Goal: Task Accomplishment & Management: Manage account settings

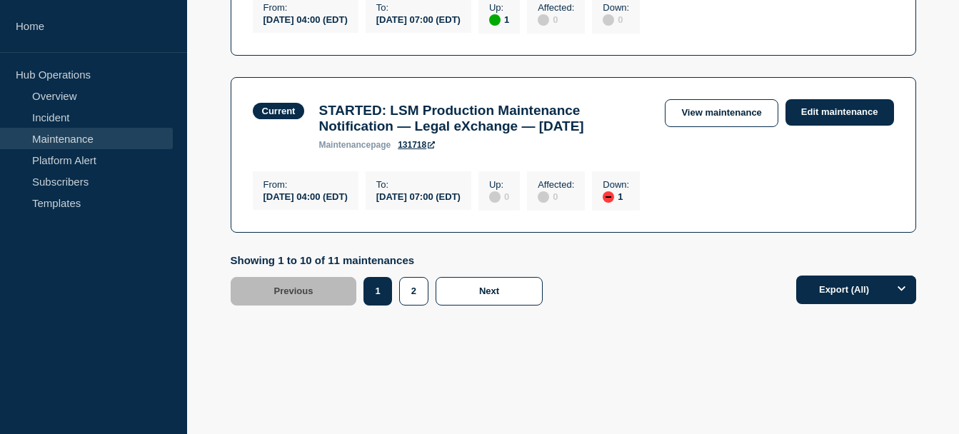
scroll to position [2042, 0]
click at [411, 306] on button "2" at bounding box center [413, 291] width 29 height 29
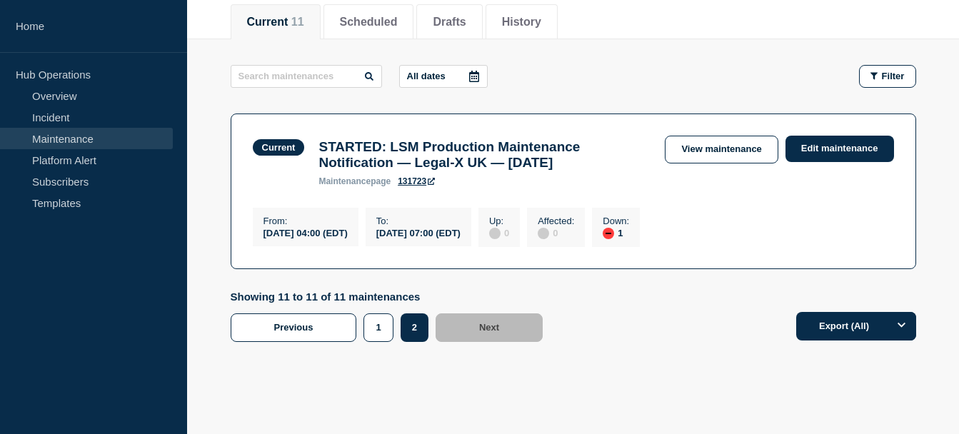
scroll to position [89, 0]
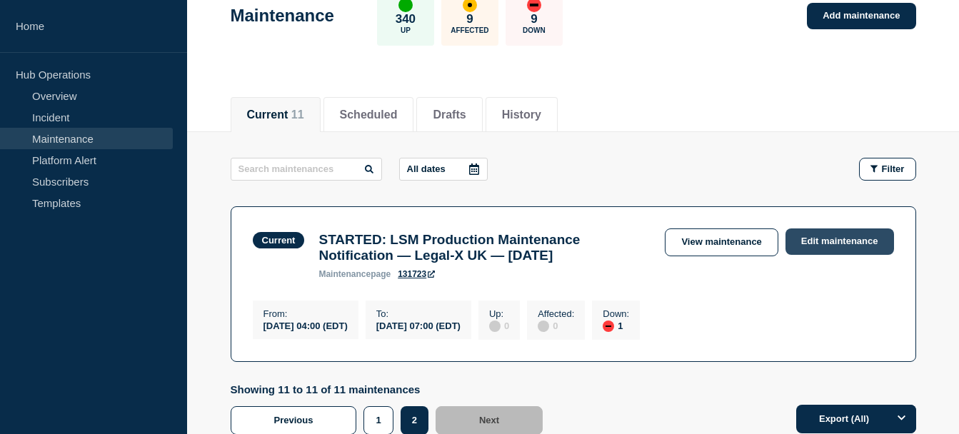
click at [819, 242] on link "Edit maintenance" at bounding box center [840, 242] width 109 height 26
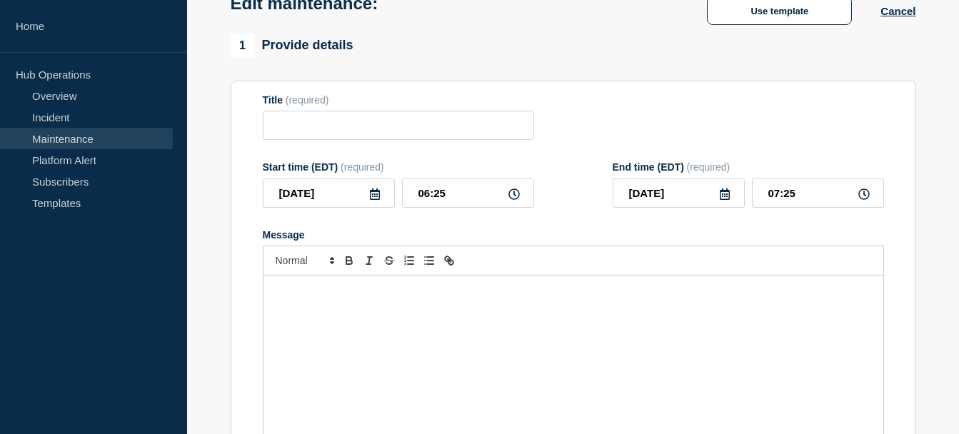
type input "STARTED: LSM Production Maintenance Notification — Legal-X UK — [DATE]"
type input "04:00"
type input "07:00"
checkbox input "true"
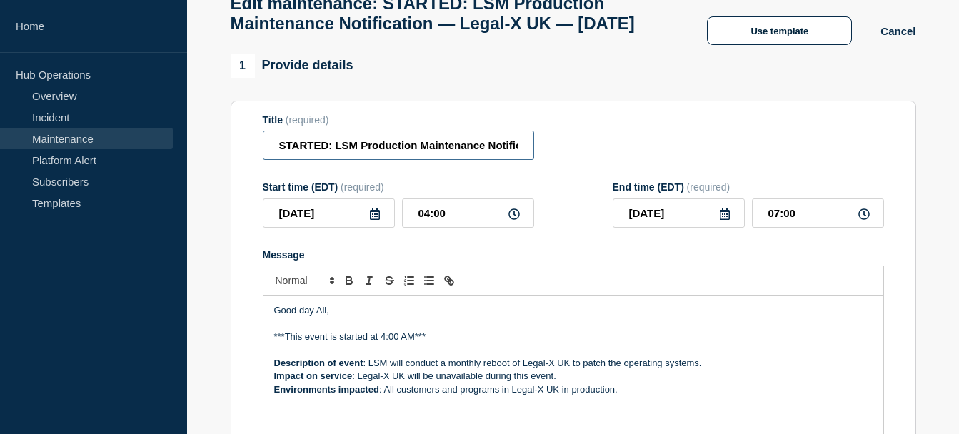
drag, startPoint x: 328, startPoint y: 171, endPoint x: 279, endPoint y: 173, distance: 49.3
click at [279, 160] on input "STARTED: LSM Production Maintenance Notification — Legal-X UK — [DATE]" at bounding box center [398, 145] width 271 height 29
type input "COMPLETED: LSM Production Maintenance Notification — Legal-X UK — [DATE]"
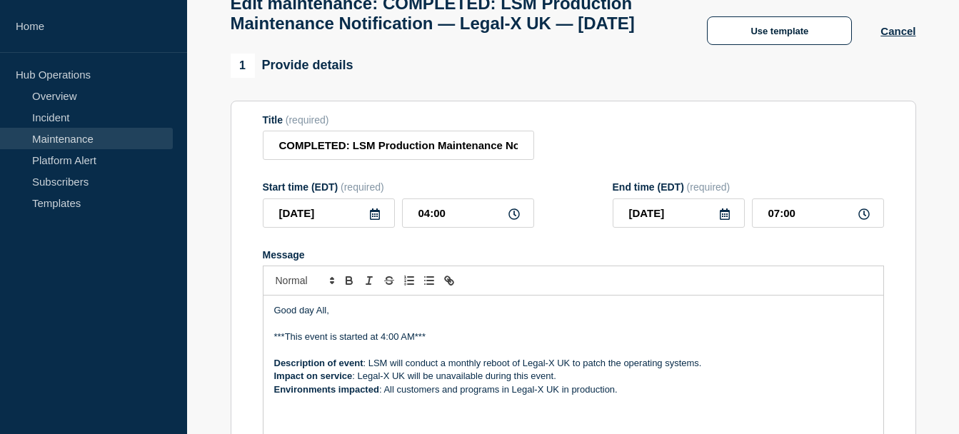
click at [351, 344] on p "***This event is started at 4:00 AM***" at bounding box center [573, 337] width 599 height 13
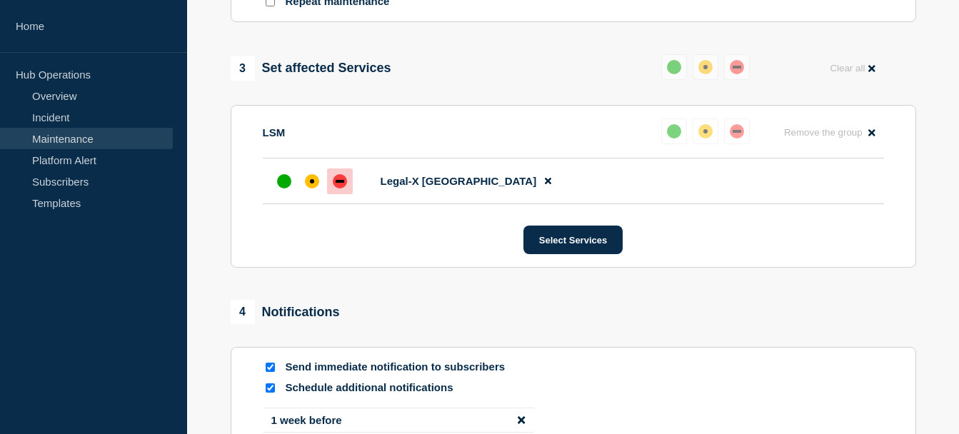
scroll to position [701, 0]
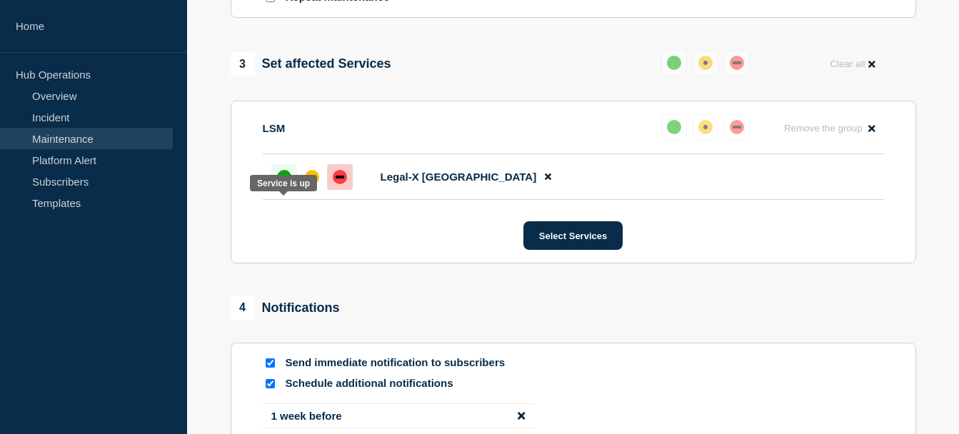
click at [287, 184] on div "up" at bounding box center [284, 177] width 14 height 14
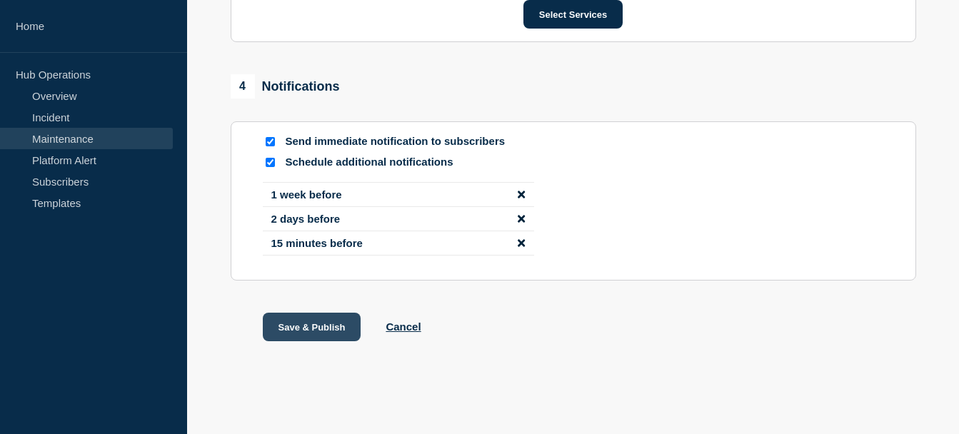
click at [313, 322] on button "Save & Publish" at bounding box center [312, 327] width 99 height 29
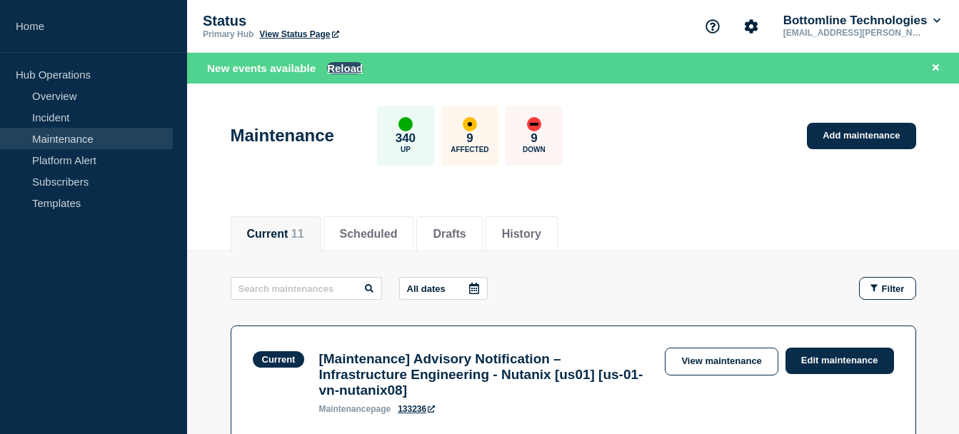
click at [354, 64] on button "Reload" at bounding box center [345, 68] width 36 height 12
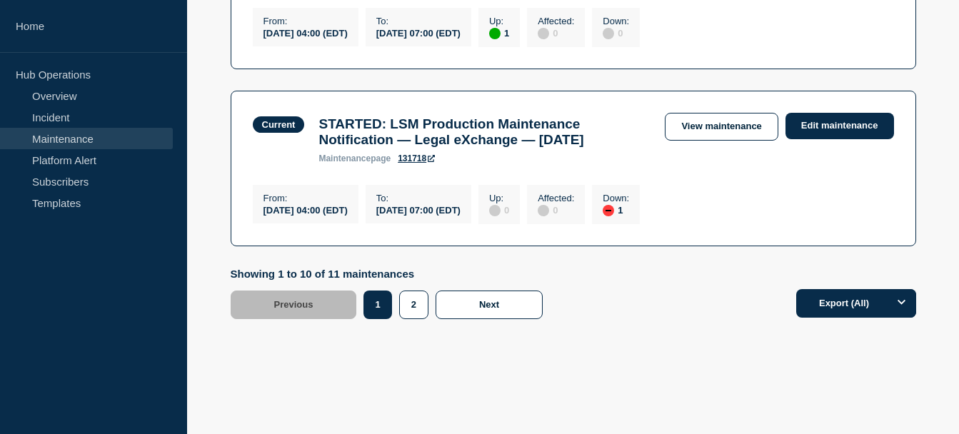
scroll to position [1881, 0]
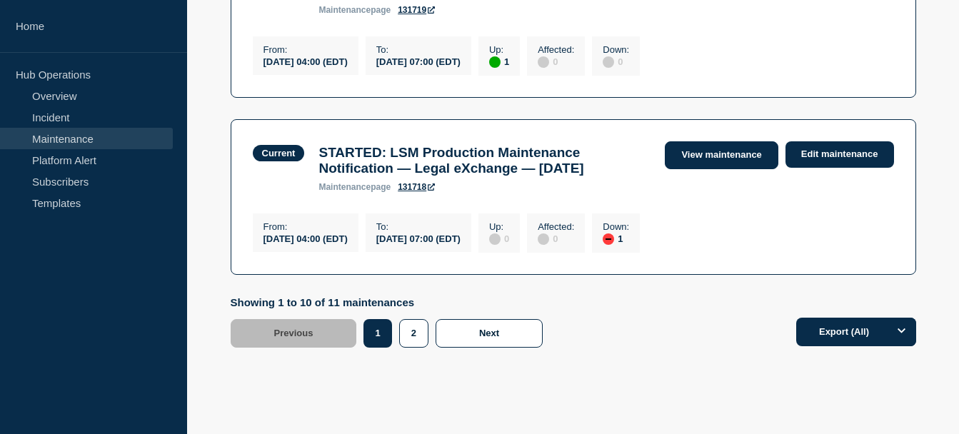
click at [701, 169] on link "View maintenance" at bounding box center [721, 155] width 113 height 28
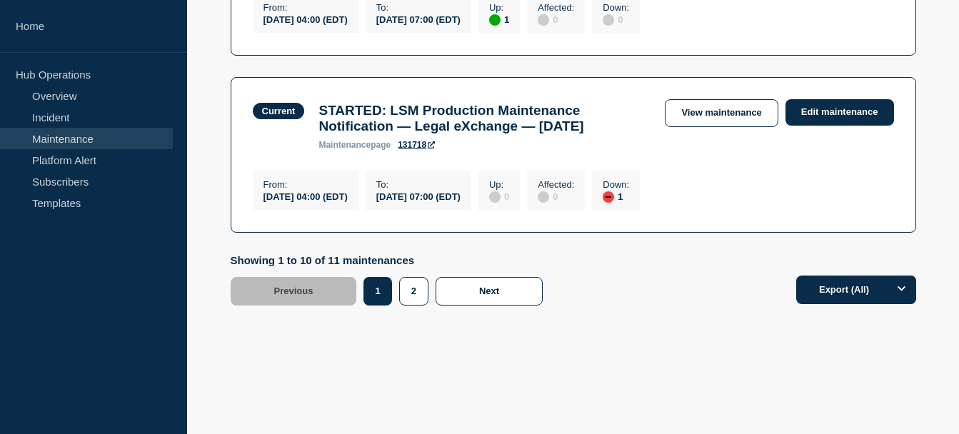
scroll to position [2036, 0]
click at [409, 306] on button "2" at bounding box center [413, 291] width 29 height 29
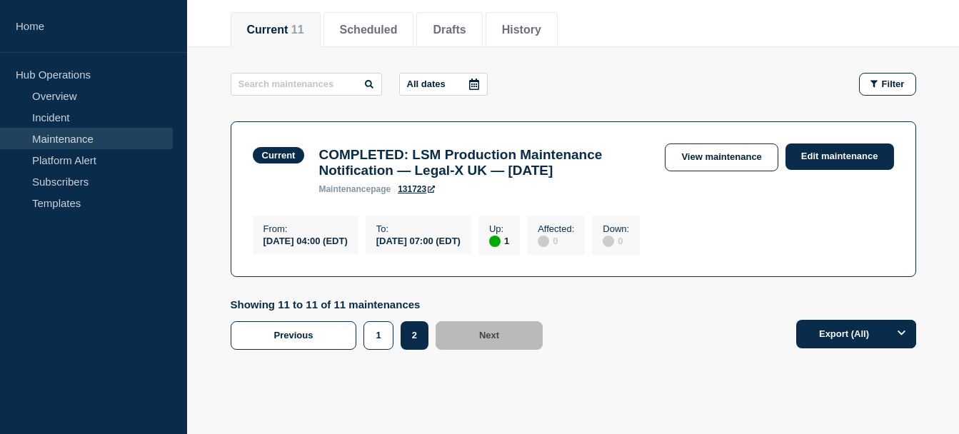
scroll to position [176, 0]
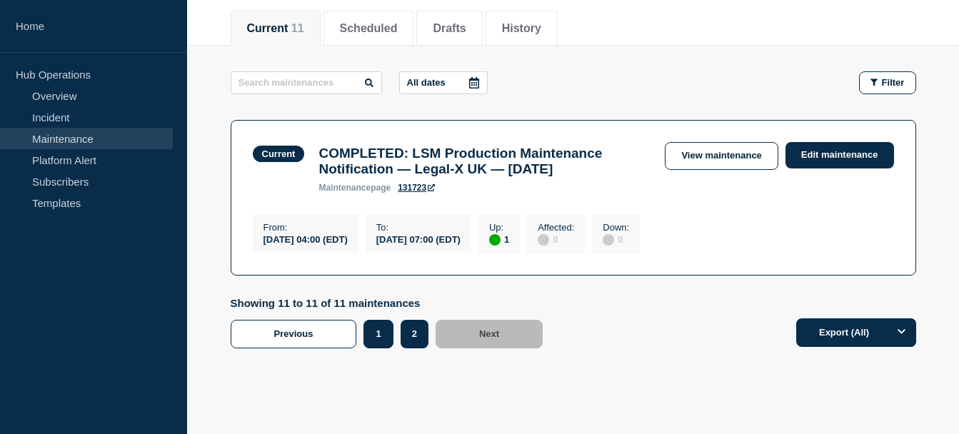
click at [377, 349] on button "1" at bounding box center [378, 334] width 29 height 29
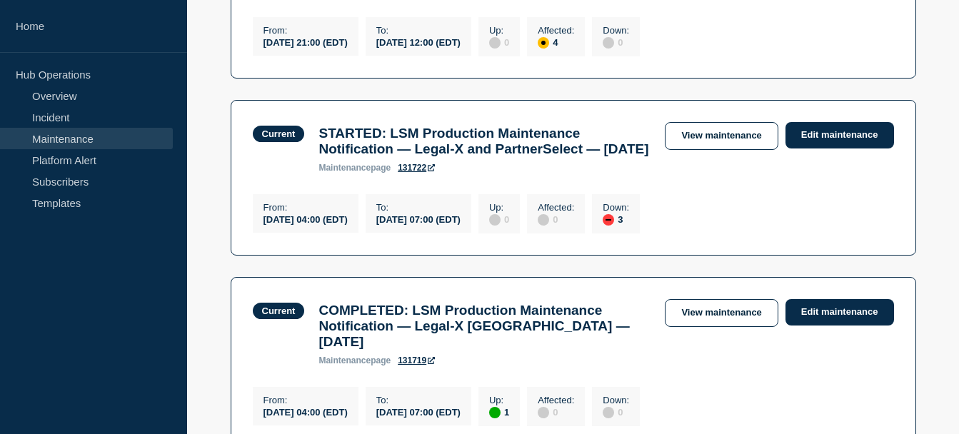
scroll to position [1519, 0]
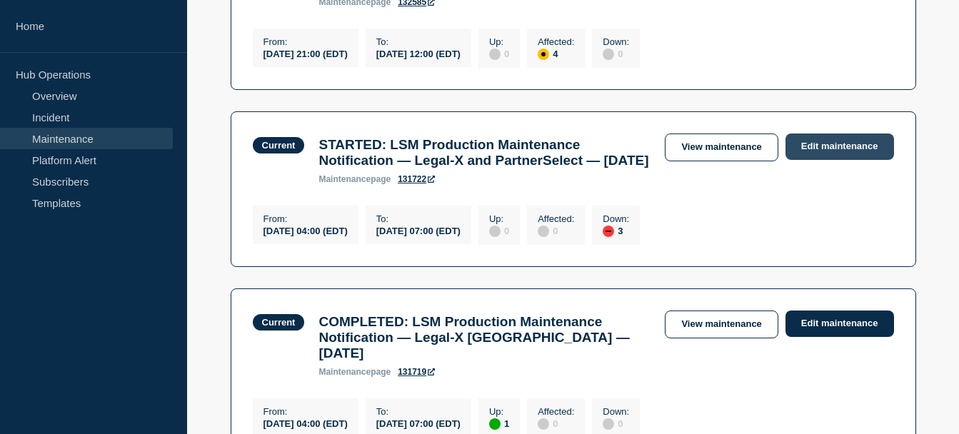
click at [825, 160] on link "Edit maintenance" at bounding box center [840, 147] width 109 height 26
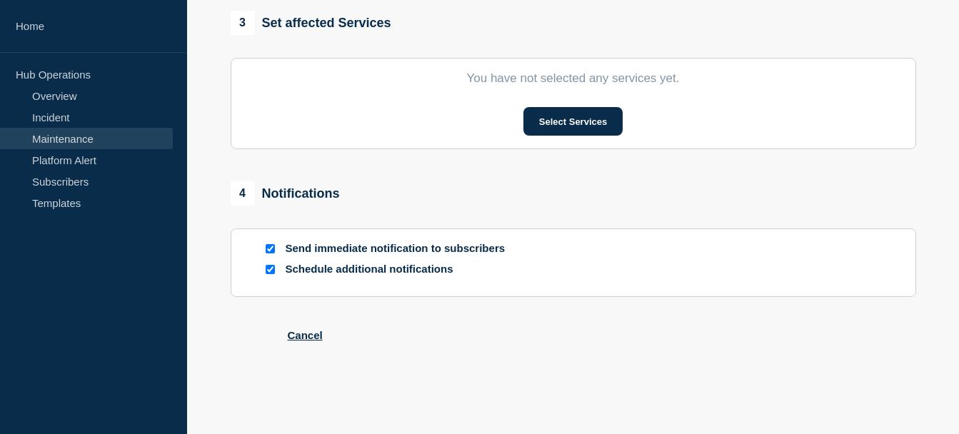
type input "STARTED: LSM Production Maintenance Notification — Legal-X and PartnerSelect — …"
type input "04:00"
type input "07:00"
checkbox input "true"
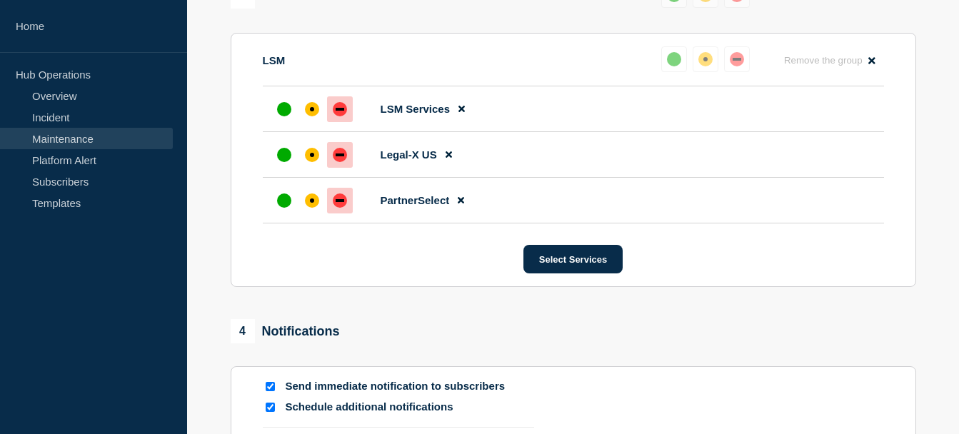
click at [510, 161] on li "Legal-X US" at bounding box center [573, 155] width 621 height 46
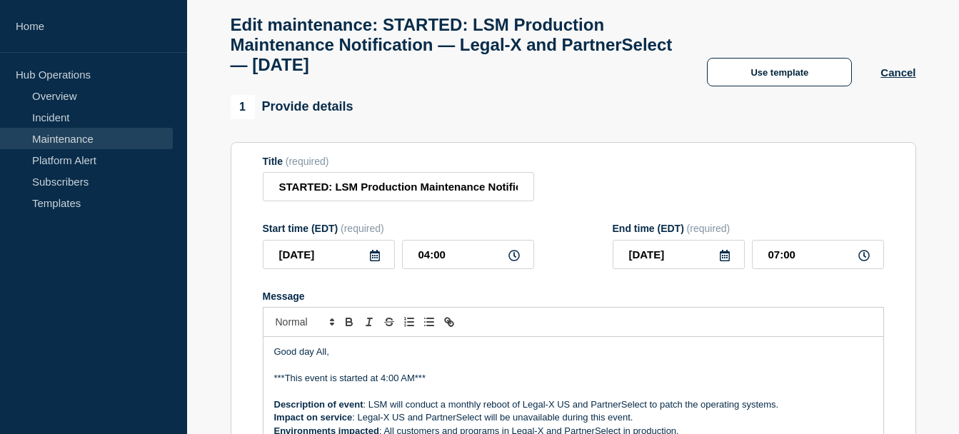
scroll to position [0, 0]
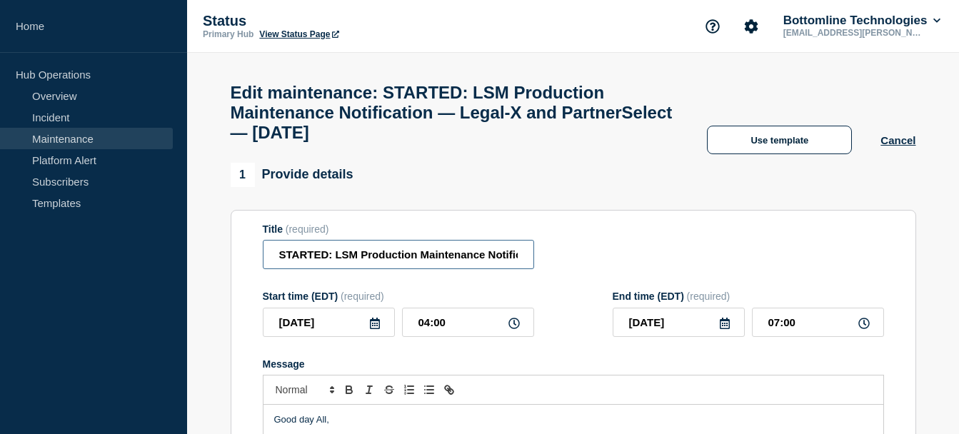
drag, startPoint x: 328, startPoint y: 263, endPoint x: 255, endPoint y: 263, distance: 72.9
click at [255, 263] on section "Title (required) STARTED: LSM Production Maintenance Notification — Legal-X and…" at bounding box center [574, 414] width 686 height 409
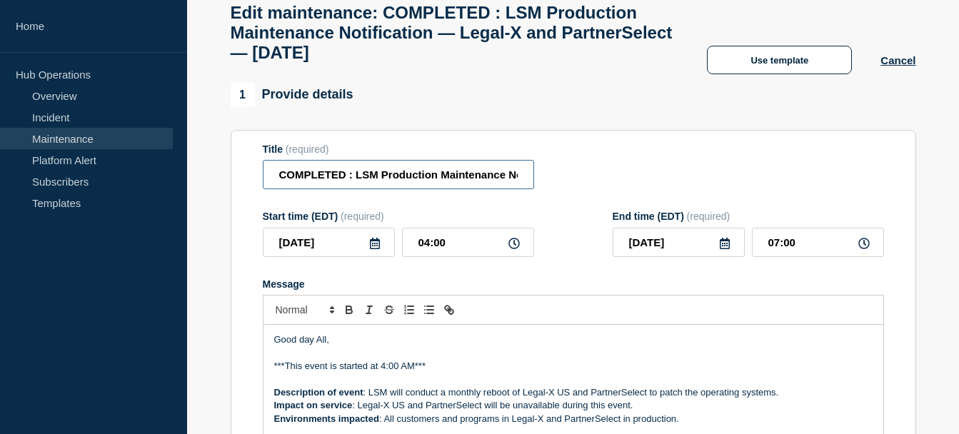
scroll to position [99, 0]
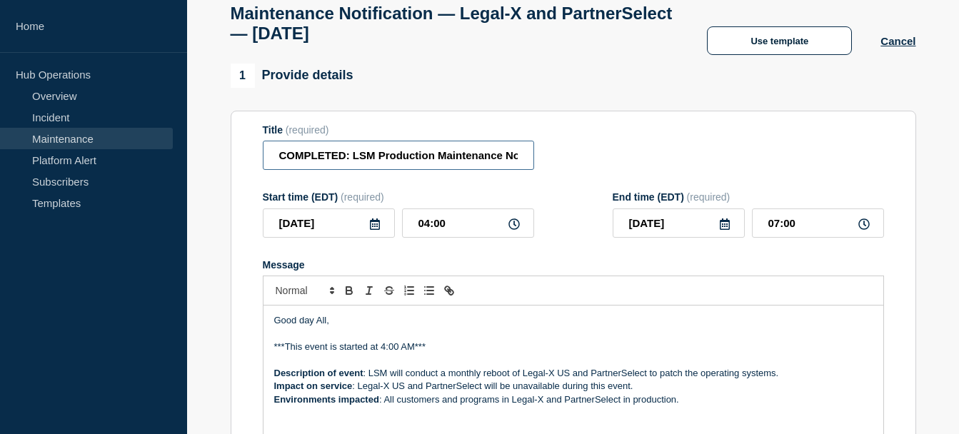
type input "COMPLETED: LSM Production Maintenance Notification — Legal-X and PartnerSelect …"
click at [344, 354] on p "***This event is started at 4:00 AM***" at bounding box center [573, 347] width 599 height 13
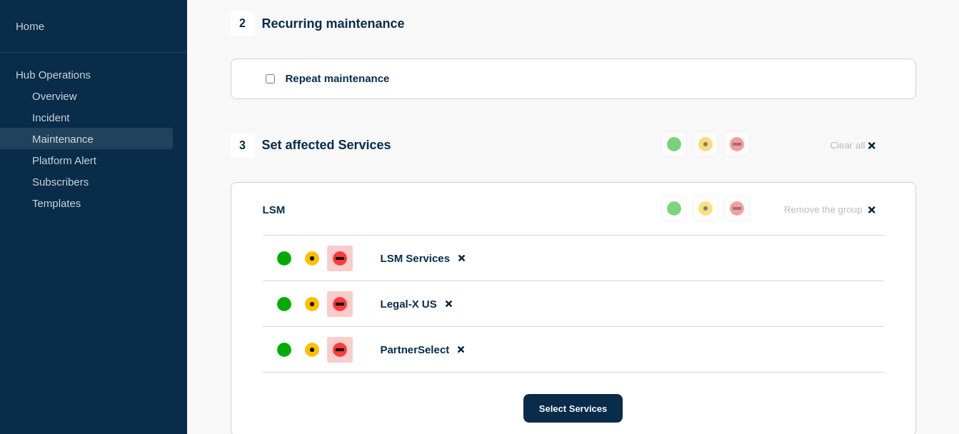
scroll to position [704, 0]
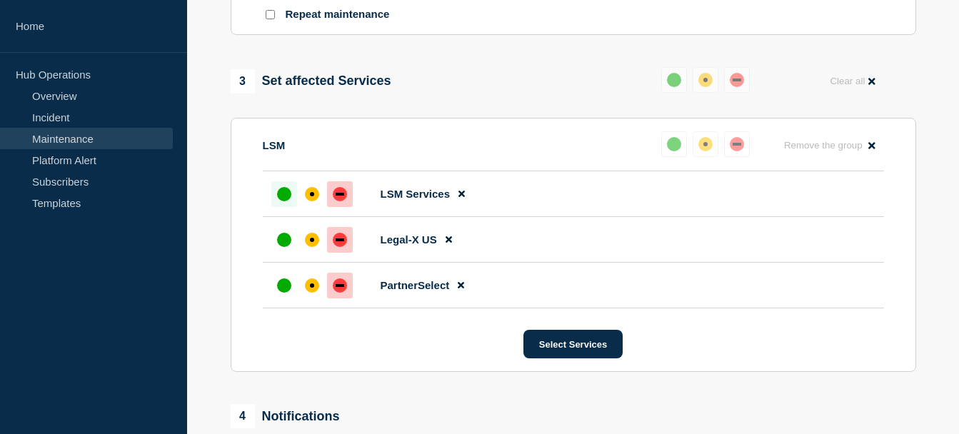
click at [286, 201] on div "up" at bounding box center [284, 194] width 14 height 14
click at [287, 241] on div at bounding box center [284, 240] width 26 height 26
click at [284, 291] on div "up" at bounding box center [284, 286] width 14 height 14
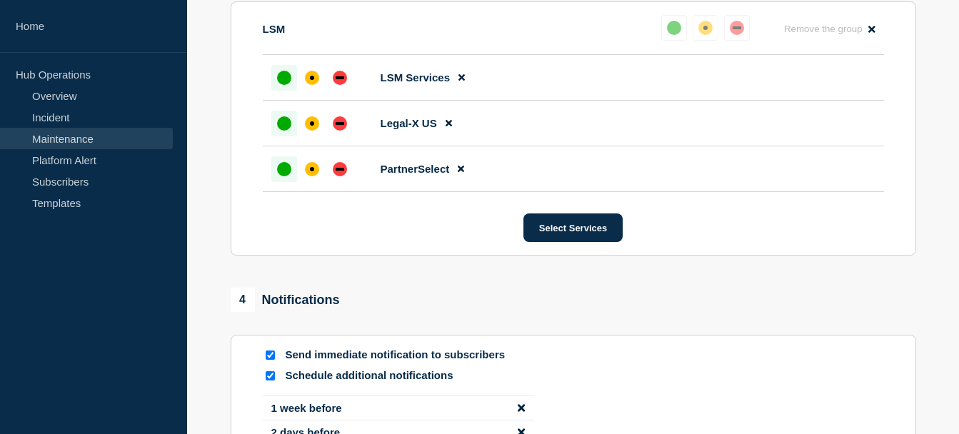
scroll to position [1044, 0]
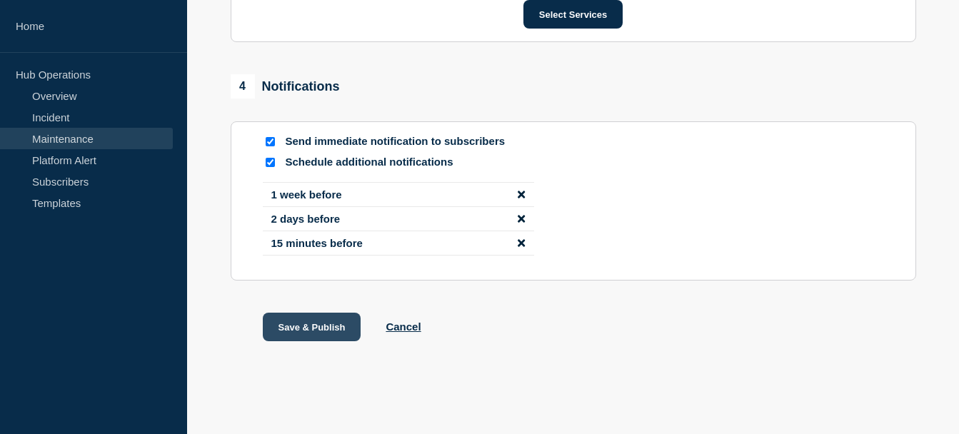
click at [336, 319] on button "Save & Publish" at bounding box center [312, 327] width 99 height 29
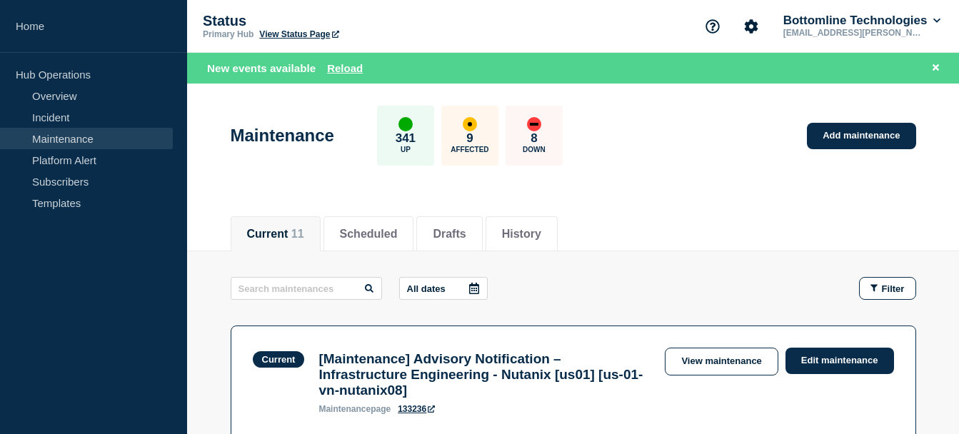
click at [348, 75] on div "New events available Reload" at bounding box center [576, 68] width 738 height 16
click at [349, 68] on button "Reload" at bounding box center [345, 68] width 36 height 12
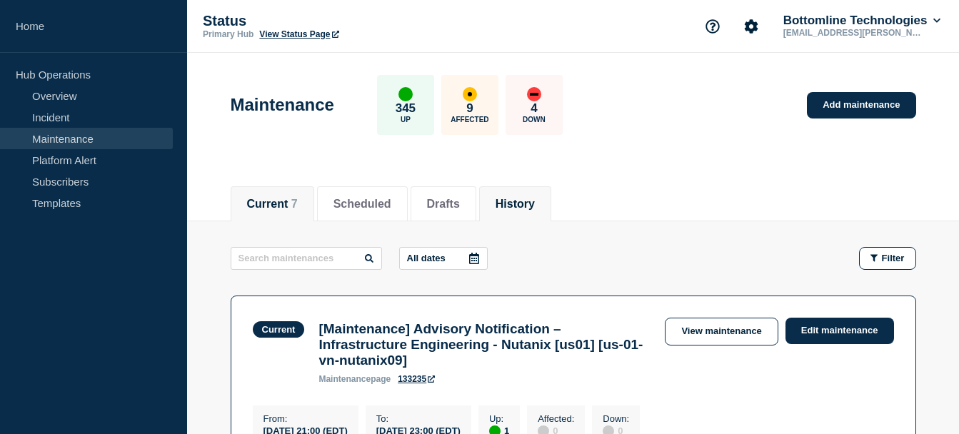
click at [535, 198] on button "History" at bounding box center [515, 204] width 39 height 13
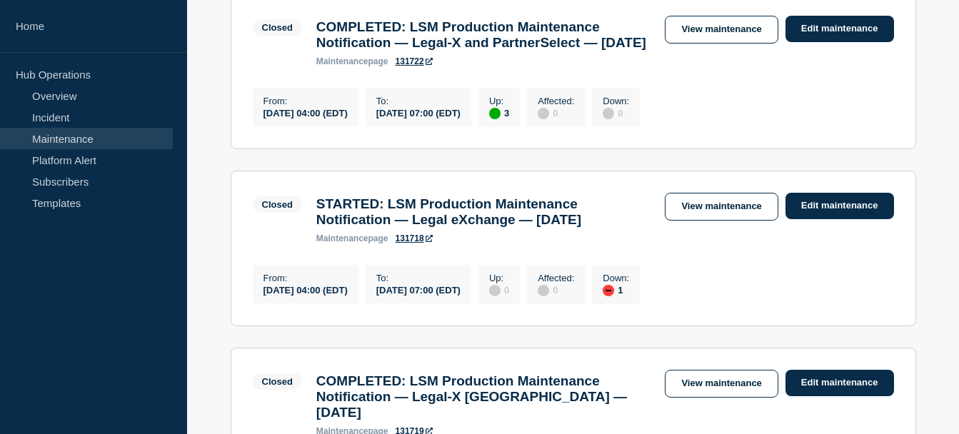
scroll to position [304, 0]
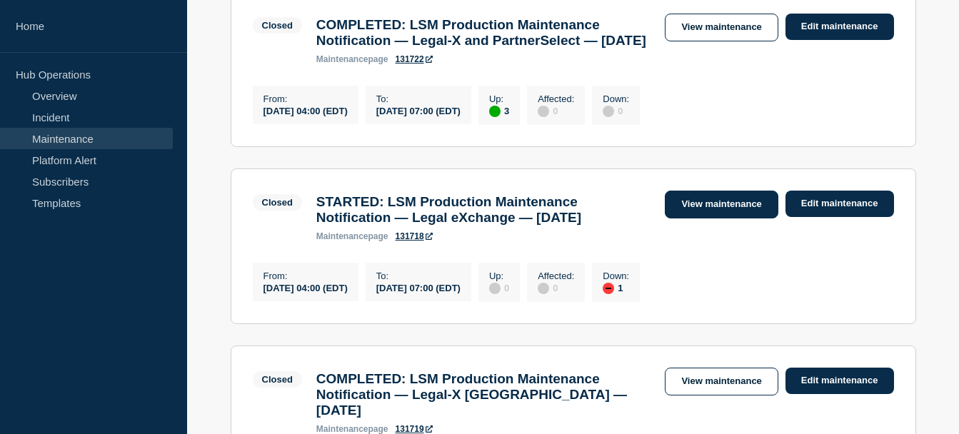
click at [690, 219] on link "View maintenance" at bounding box center [721, 205] width 113 height 28
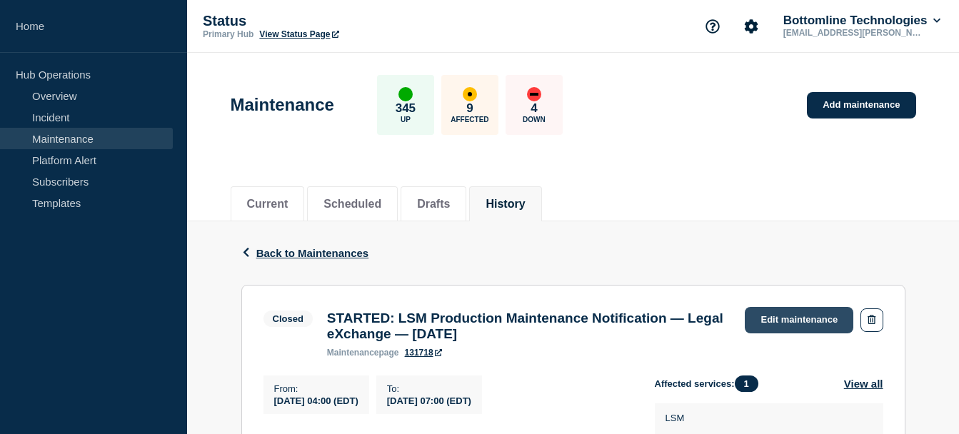
click at [805, 321] on link "Edit maintenance" at bounding box center [799, 320] width 109 height 26
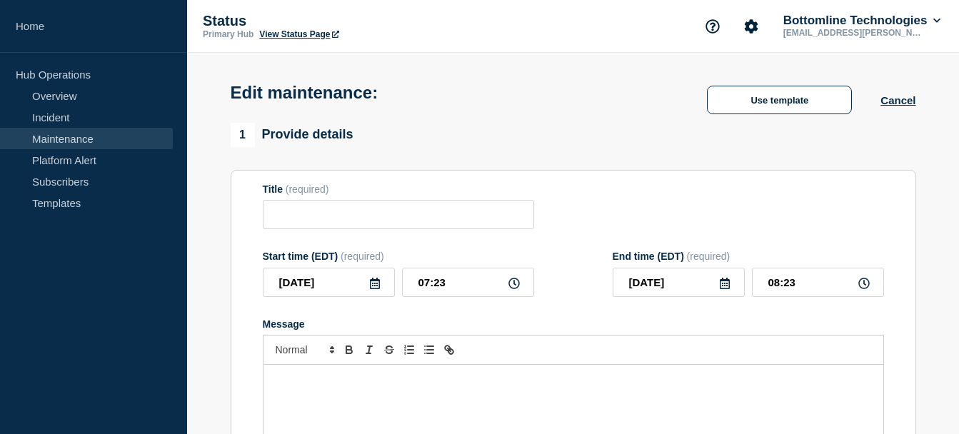
type input "STARTED: LSM Production Maintenance Notification — Legal eXchange — [DATE]"
type input "04:00"
type input "07:00"
checkbox input "true"
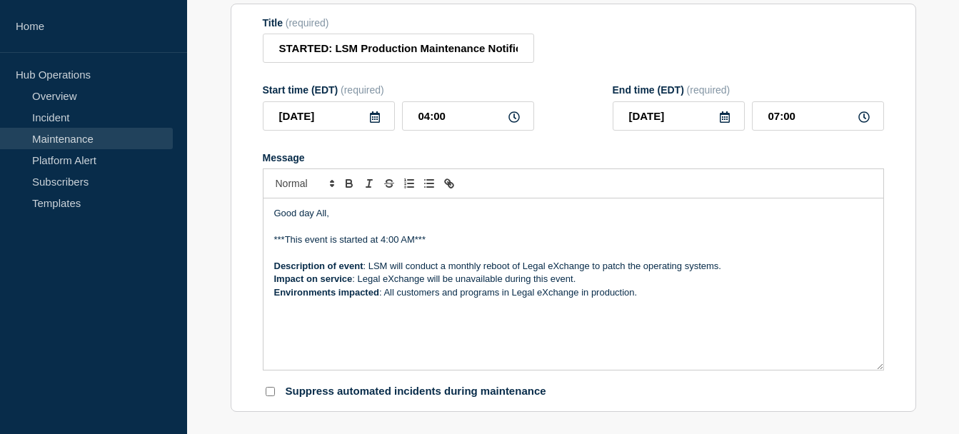
scroll to position [191, 0]
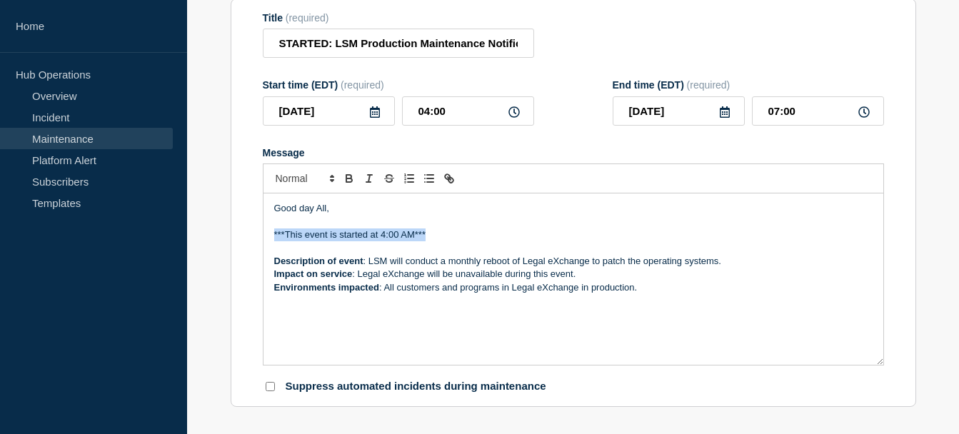
drag, startPoint x: 272, startPoint y: 265, endPoint x: 429, endPoint y: 269, distance: 157.2
click at [429, 269] on div "Good day All, ***This event is started at 4:00 AM*** Description of event : LSM…" at bounding box center [574, 279] width 620 height 171
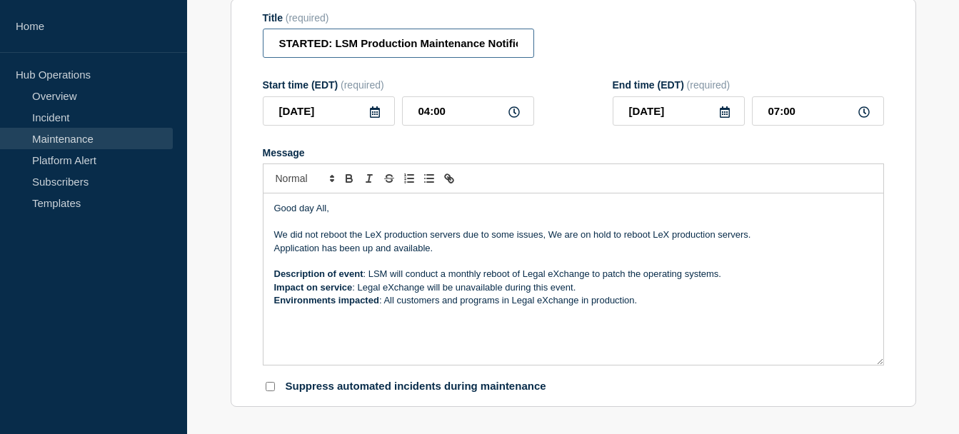
drag, startPoint x: 329, startPoint y: 71, endPoint x: 269, endPoint y: 69, distance: 60.1
click at [269, 58] on input "STARTED: LSM Production Maintenance Notification — Legal eXchange — [DATE]" at bounding box center [398, 43] width 271 height 29
type input "Not STARTED: LSM Production Maintenance Notification — Legal eXchange — [DATE]"
click at [360, 229] on p "Message" at bounding box center [573, 222] width 599 height 13
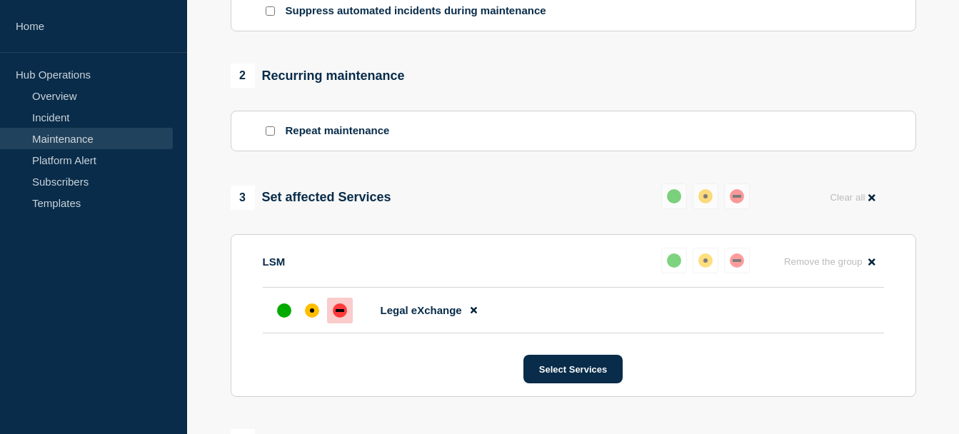
scroll to position [796, 0]
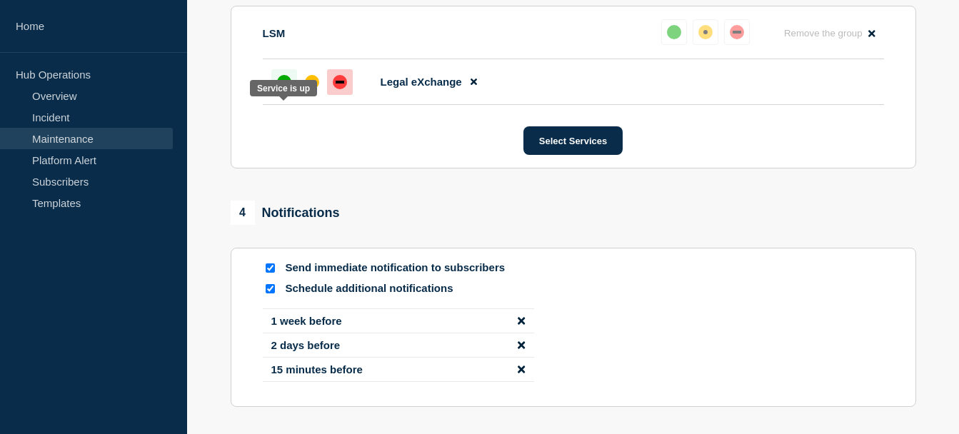
click at [287, 95] on div at bounding box center [284, 82] width 26 height 26
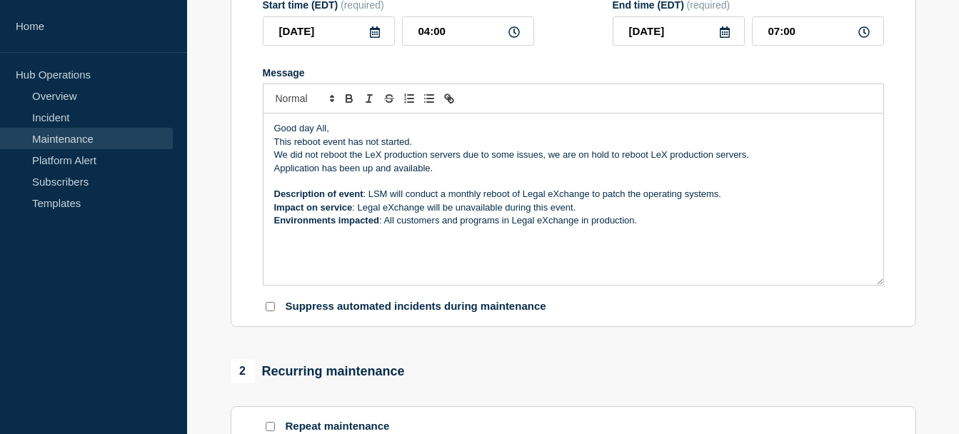
scroll to position [276, 0]
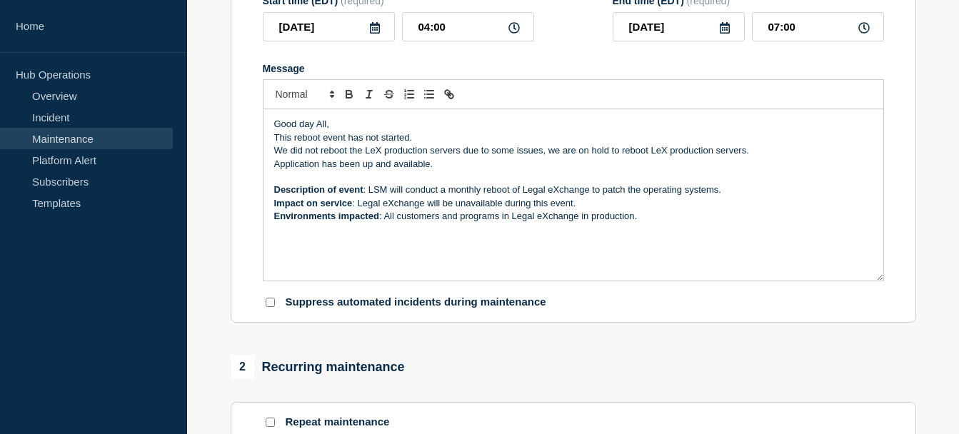
drag, startPoint x: 448, startPoint y: 196, endPoint x: 271, endPoint y: 159, distance: 180.4
click at [271, 159] on div "Good day All, This reboot event has not started. We did not reboot the LeX prod…" at bounding box center [574, 194] width 620 height 171
copy div "Good day All, This reboot event has not started. We did not reboot the LeX prod…"
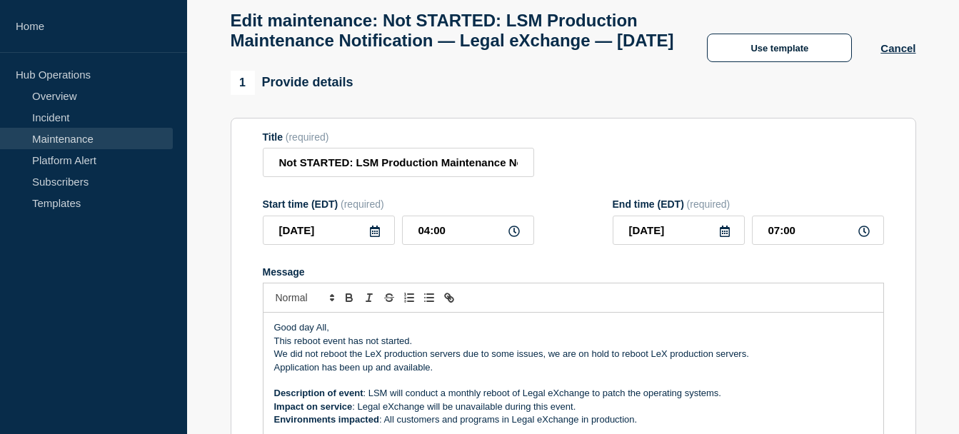
scroll to position [42, 0]
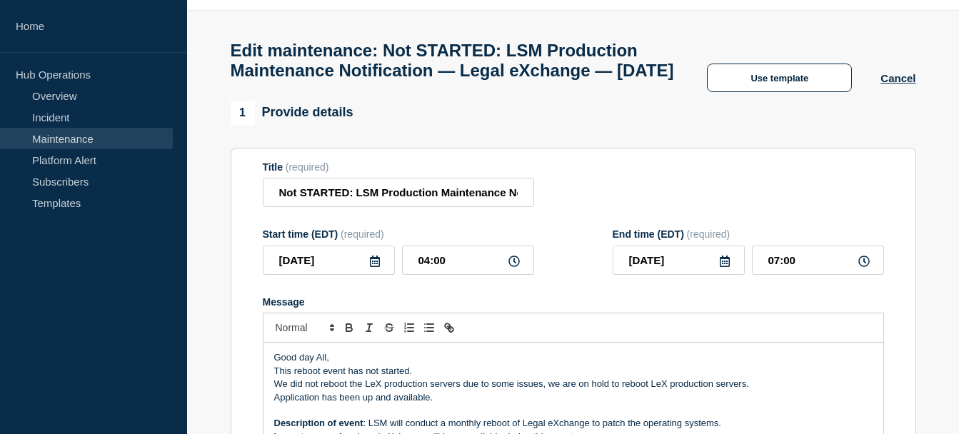
drag, startPoint x: 502, startPoint y: 98, endPoint x: 412, endPoint y: 52, distance: 100.9
click at [412, 52] on h1 "Edit maintenance: Not STARTED: LSM Production Maintenance Notification — Legal …" at bounding box center [455, 61] width 449 height 40
copy h1 "Not STARTED: LSM Production Maintenance Notification — Legal eXchange — [DATE]"
click at [522, 343] on div at bounding box center [573, 328] width 621 height 30
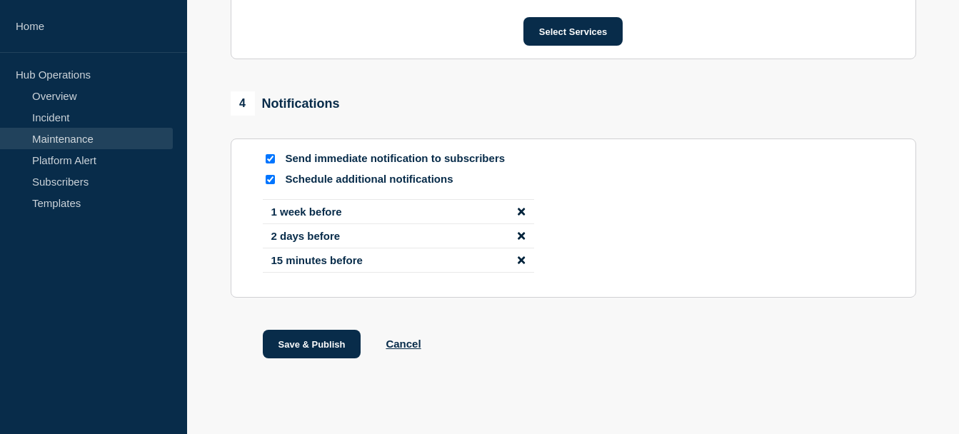
scroll to position [953, 0]
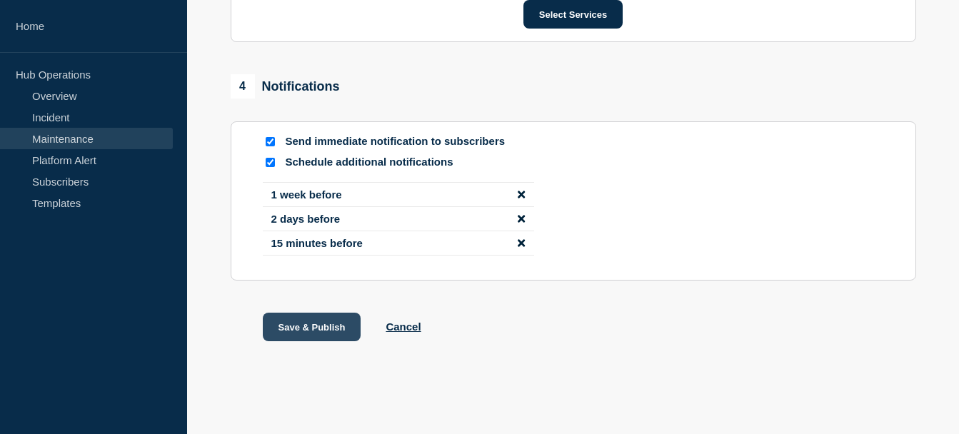
click at [326, 319] on button "Save & Publish" at bounding box center [312, 327] width 99 height 29
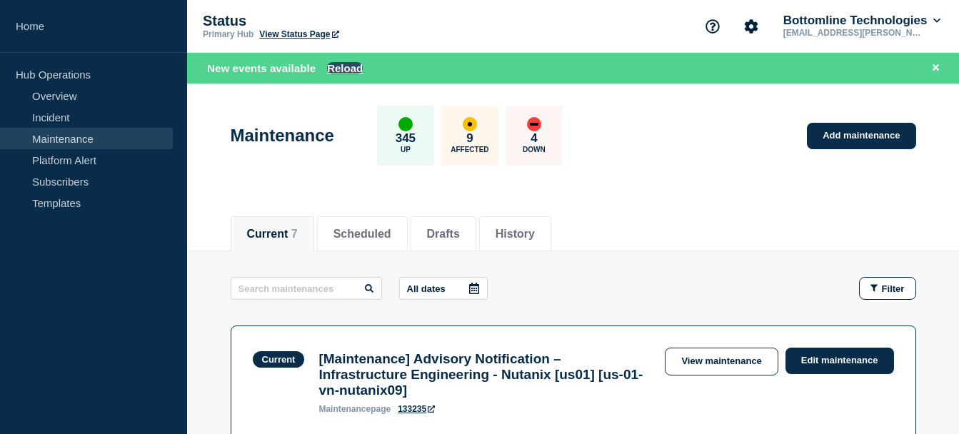
click at [349, 69] on button "Reload" at bounding box center [345, 68] width 36 height 12
